Goal: Task Accomplishment & Management: Complete application form

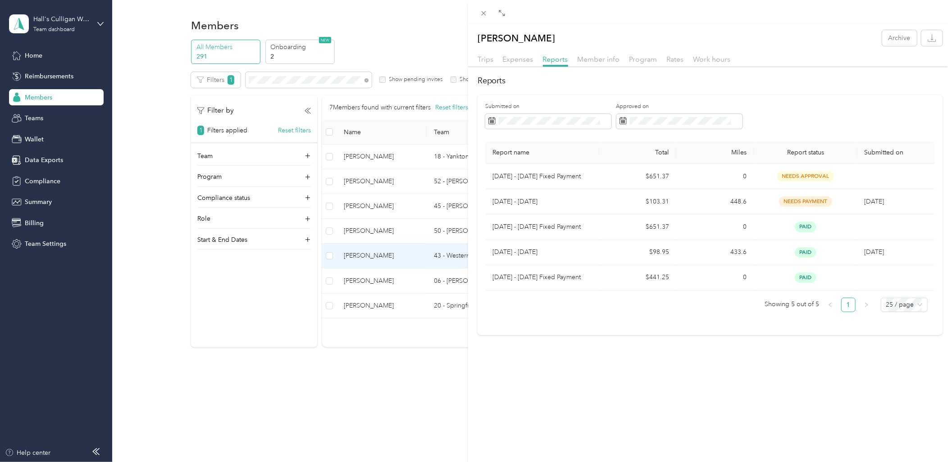
click at [39, 79] on div "[PERSON_NAME] Archive Trips Expenses Reports Member info Program Rates Work hou…" at bounding box center [476, 231] width 952 height 462
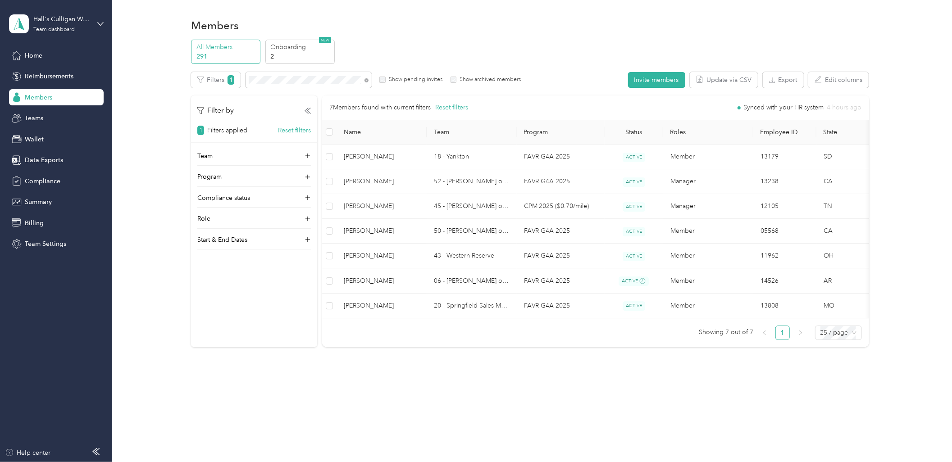
click at [43, 100] on span "Members" at bounding box center [38, 97] width 27 height 9
click at [368, 81] on icon at bounding box center [367, 80] width 4 height 4
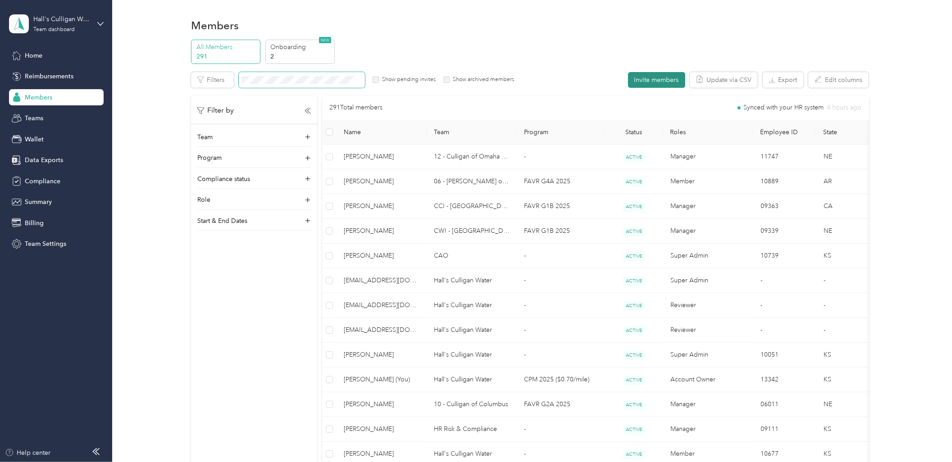
click at [647, 77] on button "Invite members" at bounding box center [656, 80] width 57 height 16
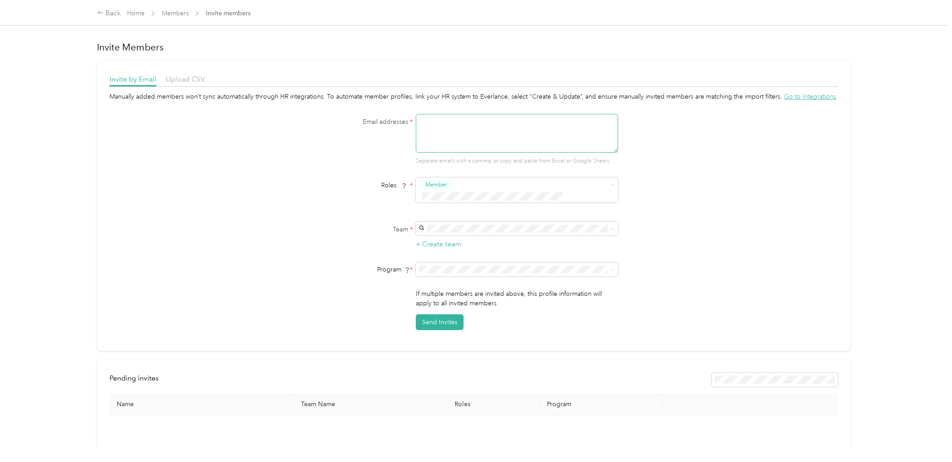
click at [497, 123] on textarea at bounding box center [517, 133] width 202 height 39
type textarea "[PERSON_NAME][EMAIL_ADDRESS][PERSON_NAME][DOMAIN_NAME]"
type button "2367932af82246a98c1b1502f22b7d52"
click at [522, 232] on span "45 - [PERSON_NAME] of Nashville Sales Manager (BLC)" at bounding box center [500, 234] width 158 height 8
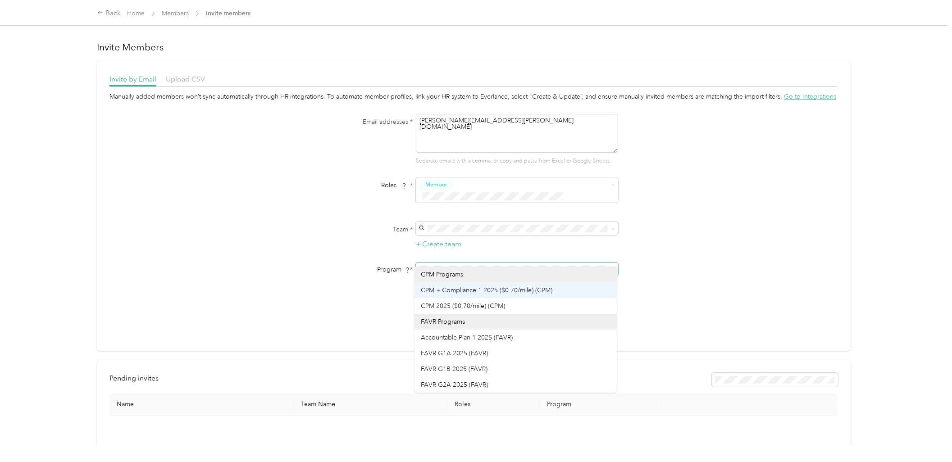
scroll to position [95, 0]
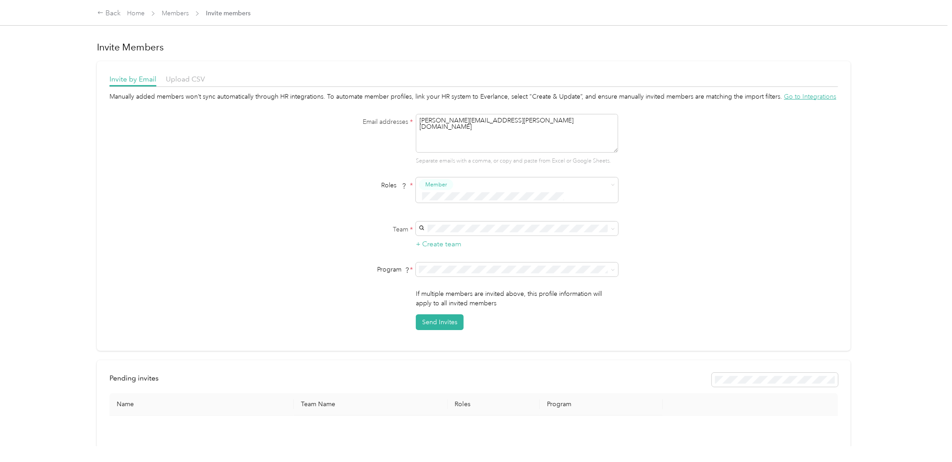
click at [443, 335] on span "FAVR G4A 2025 (FAVR)" at bounding box center [454, 335] width 67 height 8
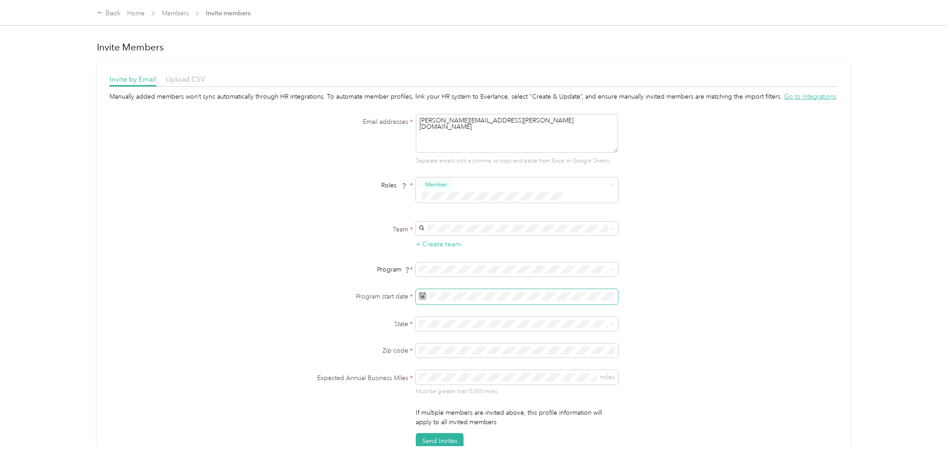
click at [474, 290] on span at bounding box center [517, 296] width 202 height 15
click at [471, 369] on div "1" at bounding box center [471, 368] width 12 height 11
click at [457, 404] on p "[US_STATE]" at bounding box center [516, 408] width 190 height 9
click at [137, 257] on div "Manually added members won’t sync automatically through HR integrations. To aut…" at bounding box center [473, 271] width 729 height 358
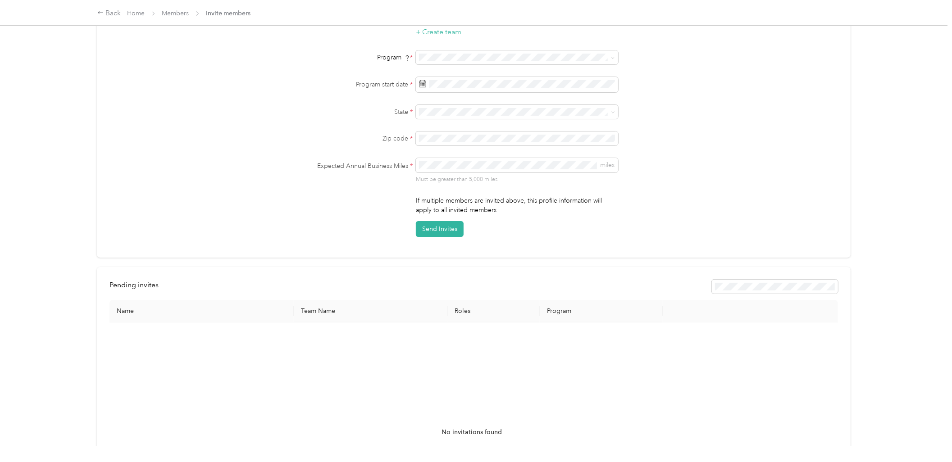
scroll to position [188, 0]
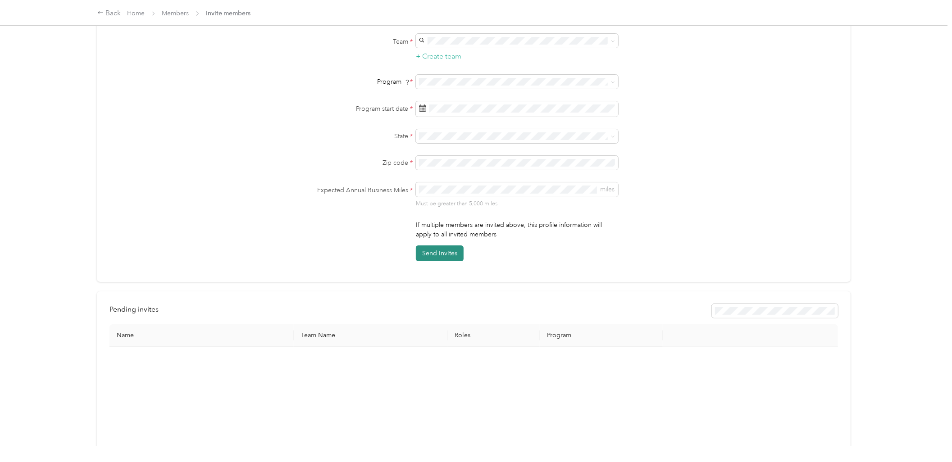
click at [426, 246] on button "Send Invites" at bounding box center [440, 254] width 48 height 16
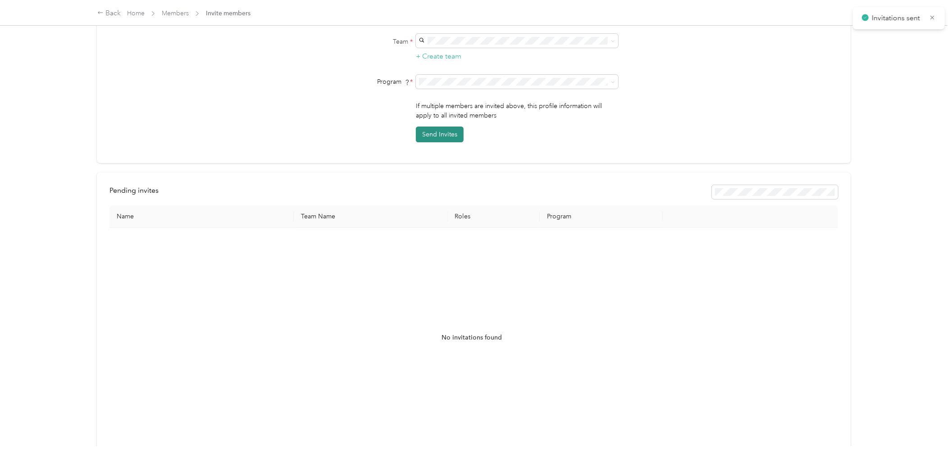
scroll to position [61, 0]
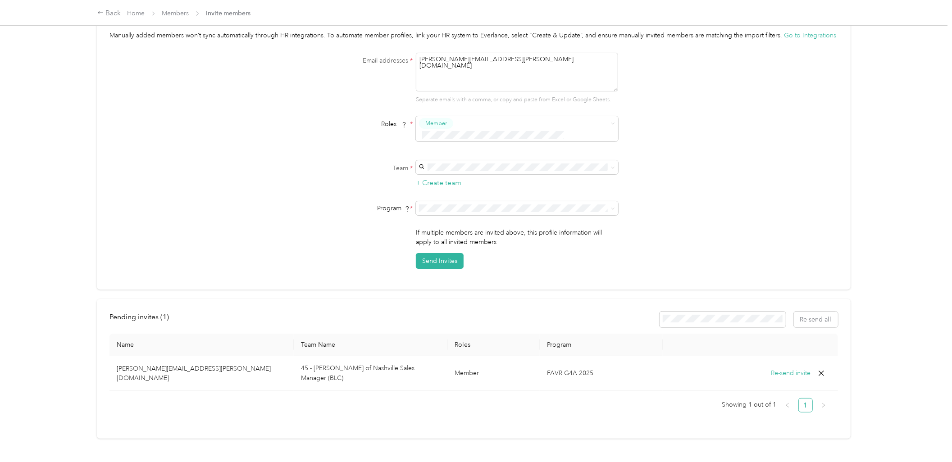
click at [23, 101] on div "Back Home Members Invite members Invite Members Invite by Email Upload CSV Manu…" at bounding box center [474, 231] width 948 height 462
drag, startPoint x: 521, startPoint y: 66, endPoint x: 376, endPoint y: 55, distance: 145.5
click at [376, 55] on div "Email addresses * [PERSON_NAME][EMAIL_ADDRESS][PERSON_NAME][DOMAIN_NAME] Separa…" at bounding box center [474, 78] width 347 height 51
type textarea "[PERSON_NAME][EMAIL_ADDRESS][PERSON_NAME][DOMAIN_NAME]"
type button "2367932af82246a98c1b1502f22b7d52"
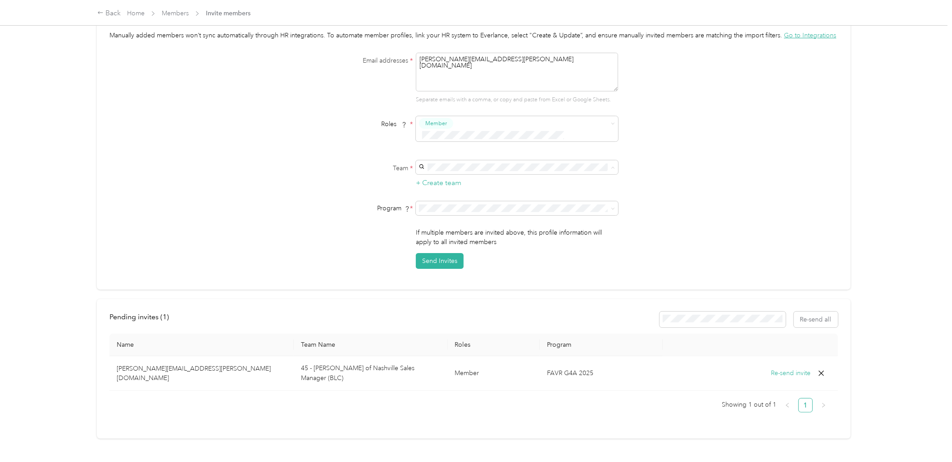
click at [453, 164] on li "59 - [PERSON_NAME] of Covina Sales Manager (Resi) [PERSON_NAME]" at bounding box center [516, 177] width 202 height 27
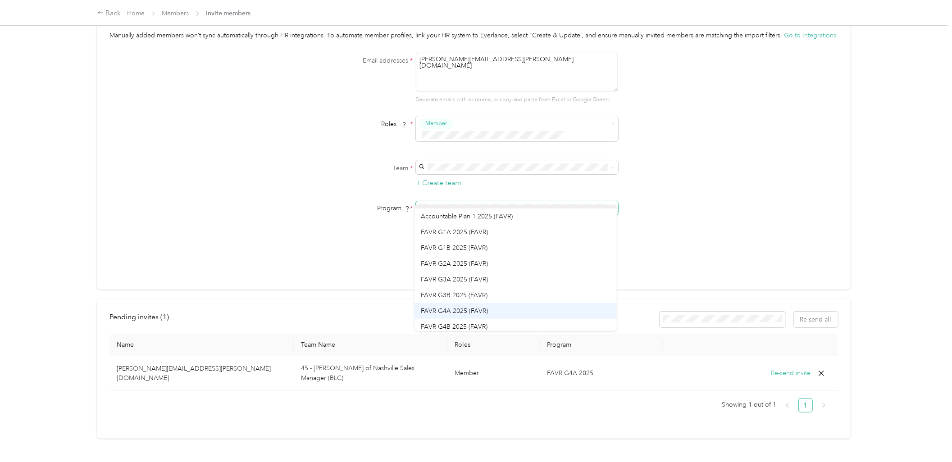
scroll to position [83, 0]
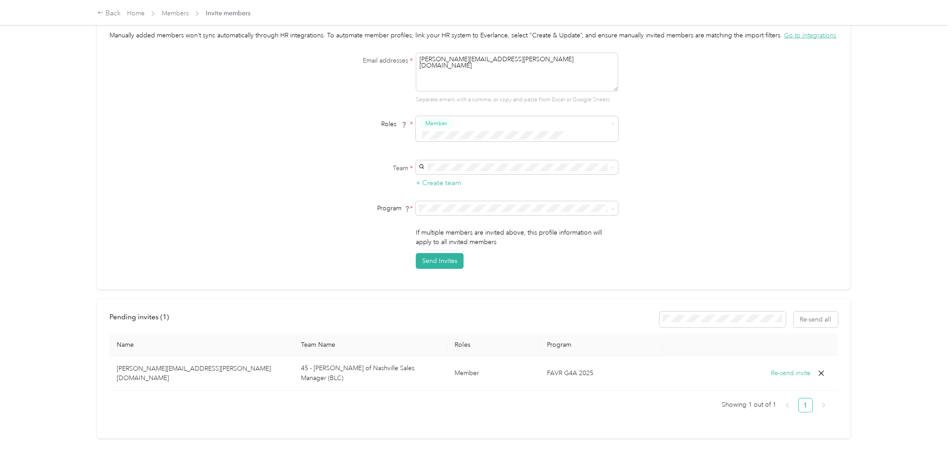
click at [439, 283] on div "FAVR G4A 2025 (FAVR)" at bounding box center [516, 287] width 190 height 9
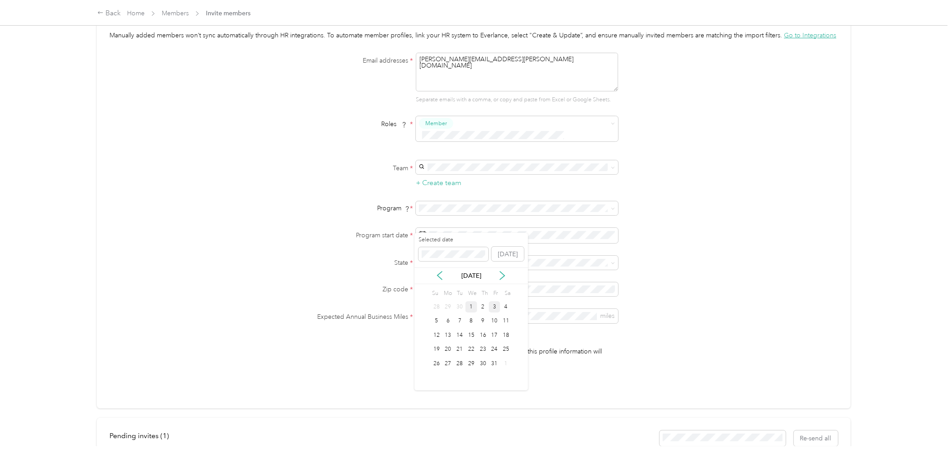
click at [470, 306] on div "1" at bounding box center [471, 306] width 12 height 11
click at [433, 320] on div "CA [US_STATE]" at bounding box center [516, 324] width 190 height 21
click at [174, 312] on div "Manually added members won’t sync automatically through HR integrations. To aut…" at bounding box center [473, 210] width 729 height 358
click at [264, 318] on div "Manually added members won’t sync automatically through HR integrations. To aut…" at bounding box center [473, 210] width 729 height 358
click at [444, 372] on button "Send Invites" at bounding box center [440, 380] width 48 height 16
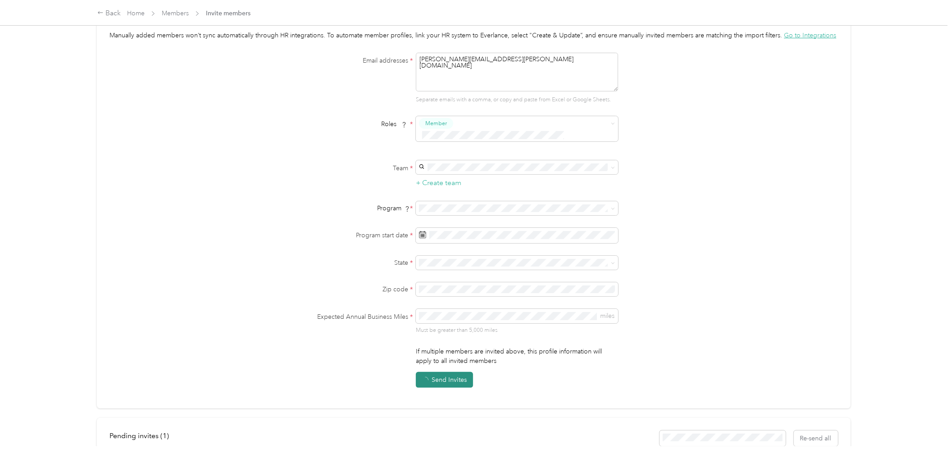
scroll to position [60, 0]
